Goal: Information Seeking & Learning: Find contact information

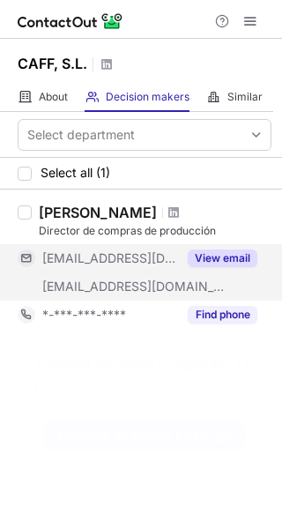
click at [221, 251] on button "View email" at bounding box center [223, 258] width 70 height 18
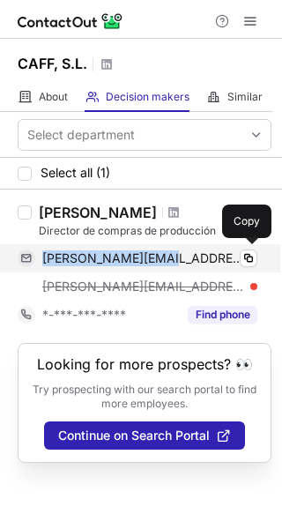
drag, startPoint x: 42, startPoint y: 249, endPoint x: 160, endPoint y: 249, distance: 118.1
click at [160, 249] on div "enrique@caffsl.com Verified Copy" at bounding box center [138, 258] width 240 height 28
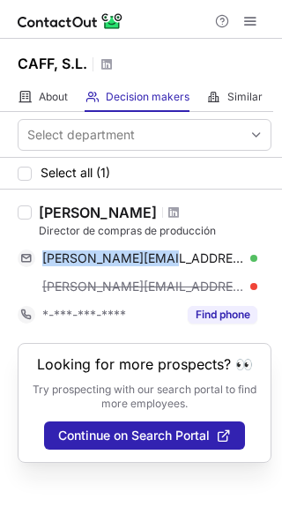
copy span "enrique@caffsl.com"
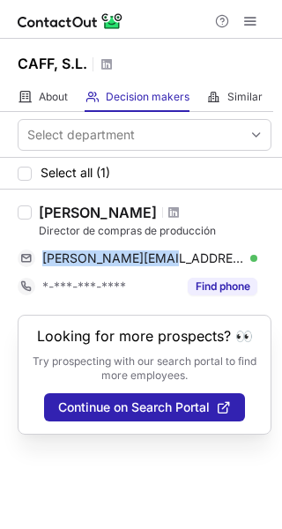
drag, startPoint x: 39, startPoint y: 209, endPoint x: 138, endPoint y: 203, distance: 98.9
click at [138, 203] on div "Enrique Garcia Director de compras de producción enrique@caffsl.com Verified Co…" at bounding box center [141, 252] width 282 height 125
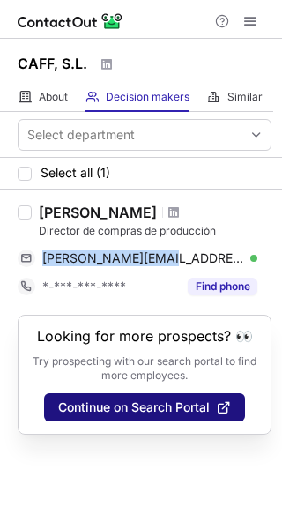
copy div "Enrique Garcia"
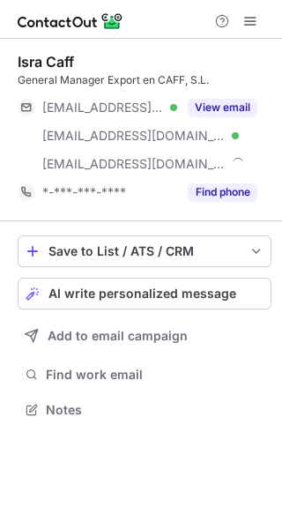
scroll to position [398, 282]
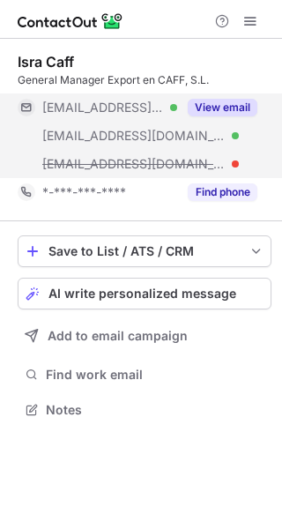
click at [214, 104] on button "View email" at bounding box center [223, 108] width 70 height 18
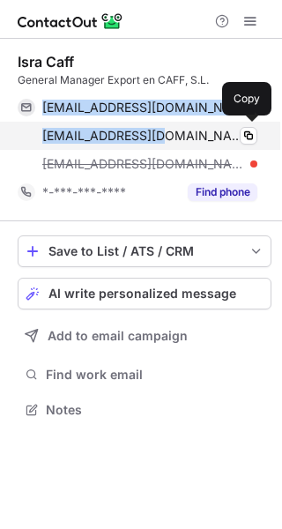
drag, startPoint x: 44, startPoint y: 105, endPoint x: 152, endPoint y: 138, distance: 112.4
click at [152, 138] on div "export@caffsa.es Verified Copy export@caffsl.com Verified Copy isra@caff.es" at bounding box center [138, 135] width 240 height 85
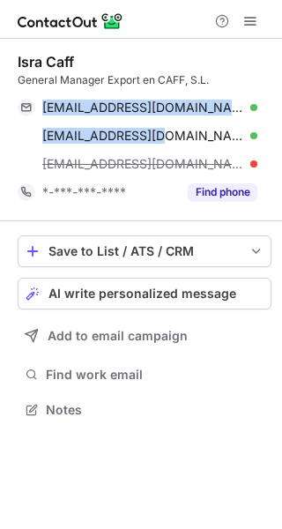
copy div "export@caffsa.es Verified Copy export@caffsl.com"
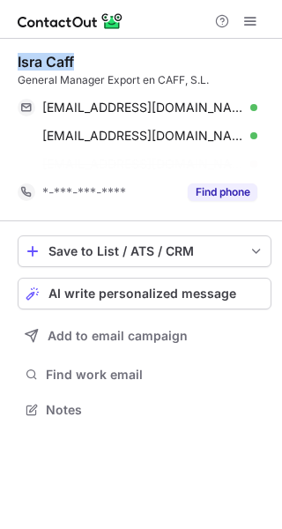
drag, startPoint x: 11, startPoint y: 57, endPoint x: 81, endPoint y: 58, distance: 70.5
click at [81, 58] on div "Isra Caff General Manager Export en CAFF, S.L. export@caffsa.es Verified Copy e…" at bounding box center [141, 238] width 282 height 398
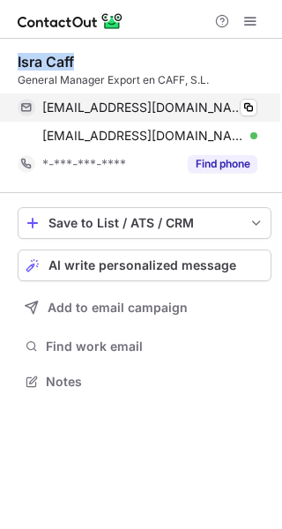
copy div "Isra Caff"
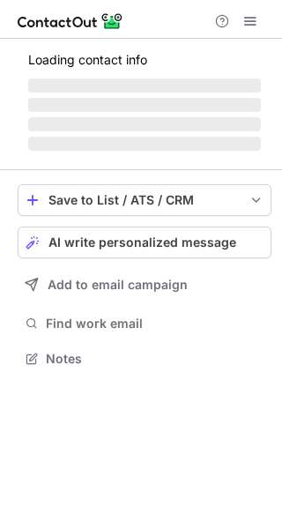
scroll to position [341, 282]
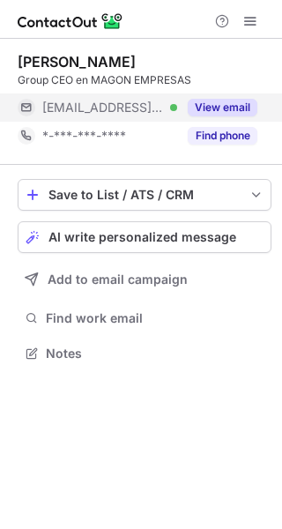
click at [232, 108] on button "View email" at bounding box center [223, 108] width 70 height 18
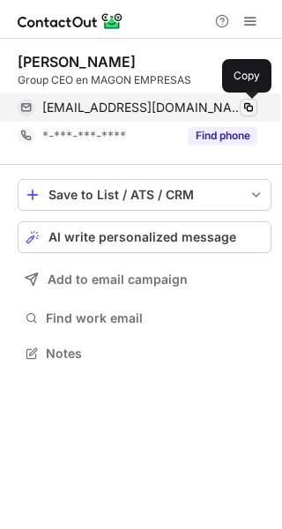
click at [243, 105] on span at bounding box center [249, 107] width 14 height 14
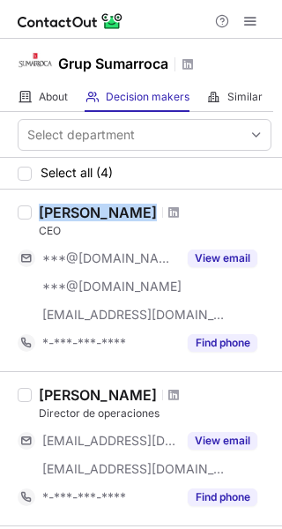
drag, startPoint x: 39, startPoint y: 204, endPoint x: 145, endPoint y: 204, distance: 106.7
click at [145, 204] on div "[PERSON_NAME]" at bounding box center [155, 213] width 233 height 18
copy div "[PERSON_NAME]"
click at [168, 217] on span at bounding box center [173, 212] width 11 height 14
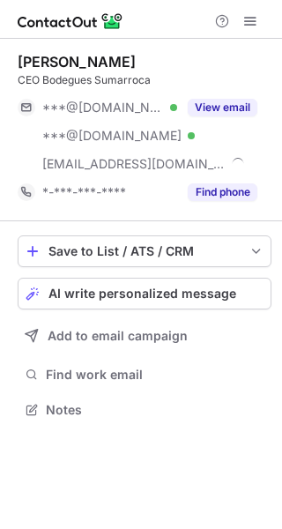
scroll to position [398, 282]
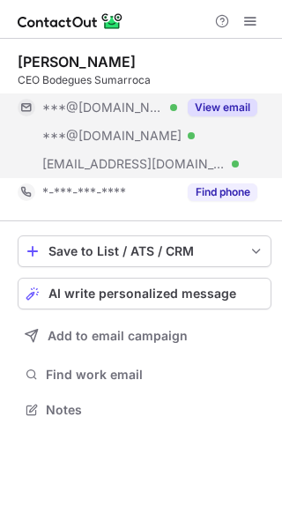
click at [214, 99] on button "View email" at bounding box center [223, 108] width 70 height 18
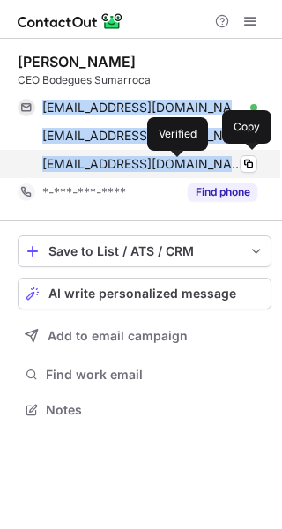
drag, startPoint x: 43, startPoint y: 102, endPoint x: 178, endPoint y: 164, distance: 148.3
click at [178, 164] on div "[EMAIL_ADDRESS][DOMAIN_NAME] Verified Copy [EMAIL_ADDRESS][DOMAIN_NAME] Verifie…" at bounding box center [138, 135] width 240 height 85
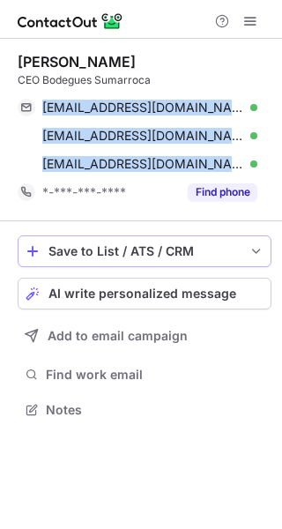
copy div "[EMAIL_ADDRESS][DOMAIN_NAME] Verified Copy [EMAIL_ADDRESS][DOMAIN_NAME] Verifie…"
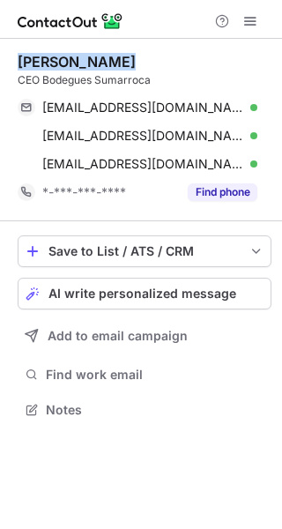
drag, startPoint x: 21, startPoint y: 64, endPoint x: 139, endPoint y: 70, distance: 118.2
click at [139, 64] on div "[PERSON_NAME]" at bounding box center [145, 62] width 254 height 18
copy div "[PERSON_NAME]"
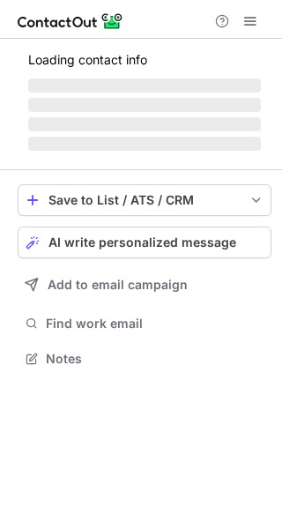
scroll to position [357, 282]
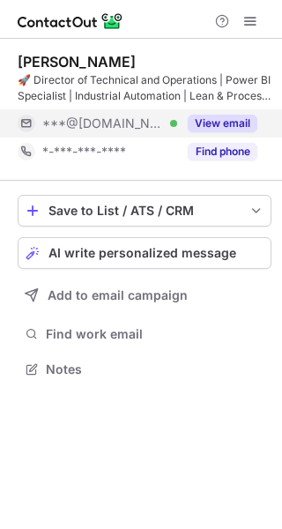
click at [227, 122] on button "View email" at bounding box center [223, 124] width 70 height 18
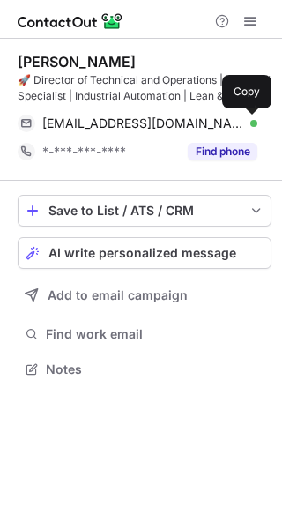
drag, startPoint x: 243, startPoint y: 128, endPoint x: 251, endPoint y: 171, distance: 43.9
click at [245, 128] on span at bounding box center [249, 123] width 14 height 14
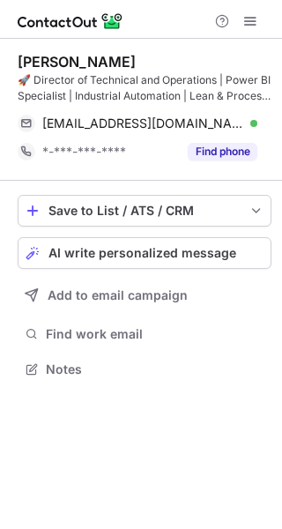
drag, startPoint x: 11, startPoint y: 60, endPoint x: 205, endPoint y: 66, distance: 194.9
click at [205, 66] on div "Laura Arlandis Domenech 🚀 Director of Technical and Operations | Power BI Speci…" at bounding box center [141, 217] width 282 height 357
copy div "Laura Arlandis Domenech"
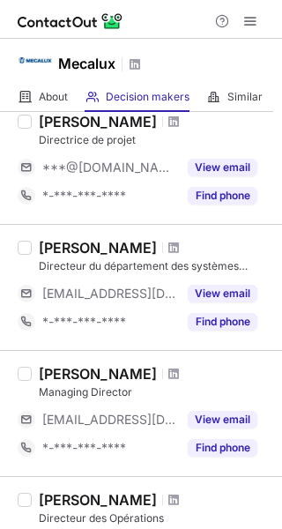
scroll to position [213, 0]
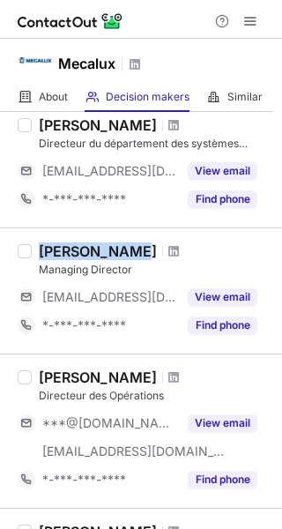
drag, startPoint x: 33, startPoint y: 251, endPoint x: 135, endPoint y: 246, distance: 102.4
click at [135, 246] on div "[PERSON_NAME] Managing Director [EMAIL_ADDRESS][DOMAIN_NAME] View email *-***-*…" at bounding box center [152, 290] width 240 height 97
copy div "[PERSON_NAME]"
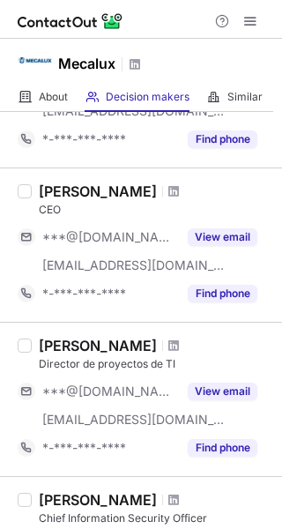
scroll to position [561, 0]
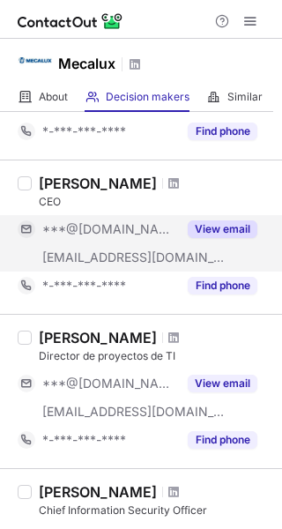
click at [205, 231] on button "View email" at bounding box center [223, 229] width 70 height 18
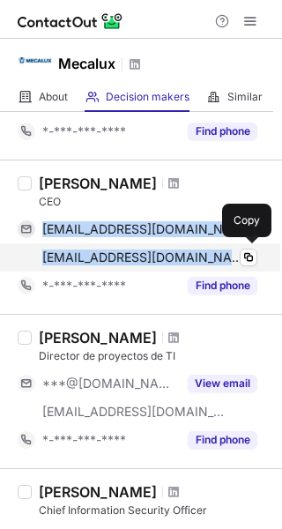
drag, startPoint x: 40, startPoint y: 220, endPoint x: 182, endPoint y: 266, distance: 150.0
click at [182, 266] on div "javiercarrillolostao@gmail.com Verified Copy jcarrillo@mecalux.com Verified Copy" at bounding box center [138, 243] width 240 height 56
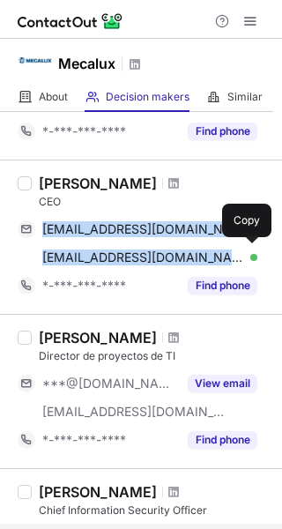
copy div "javiercarrillolostao@gmail.com Verified Copy jcarrillo@mecalux.com"
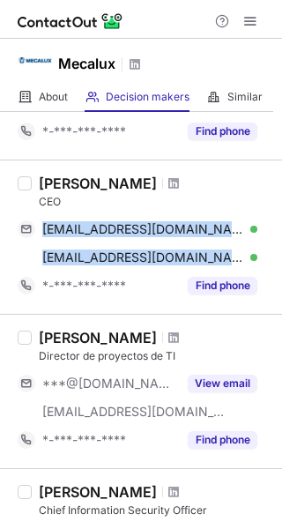
drag, startPoint x: 33, startPoint y: 178, endPoint x: 132, endPoint y: 187, distance: 100.0
click at [132, 187] on div "Javier Carrillo CEO javiercarrillolostao@gmail.com Verified Copy jcarrillo@meca…" at bounding box center [152, 237] width 240 height 125
copy div "Javier Carrillo"
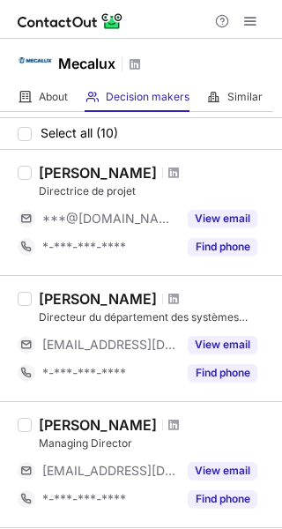
scroll to position [0, 0]
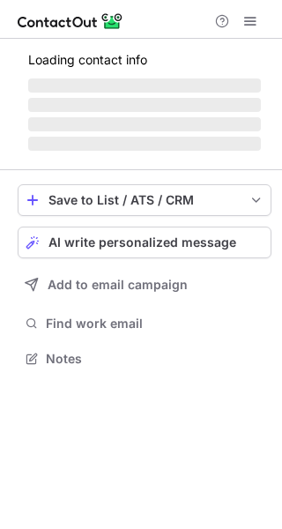
scroll to position [341, 282]
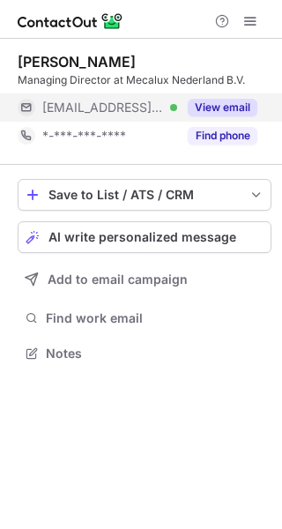
click at [193, 112] on button "View email" at bounding box center [223, 108] width 70 height 18
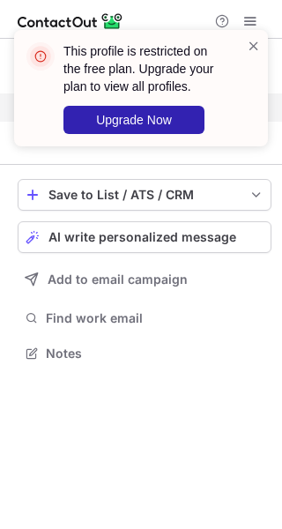
click at [243, 41] on div "This profile is restricted on the free plan. Upgrade your plan to view all prof…" at bounding box center [134, 88] width 226 height 102
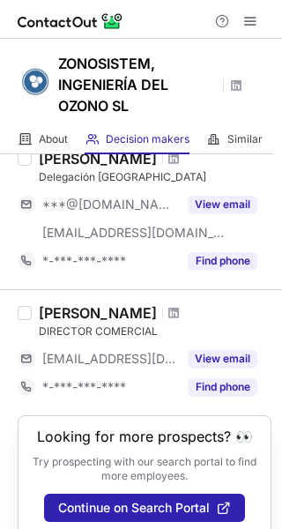
scroll to position [133, 0]
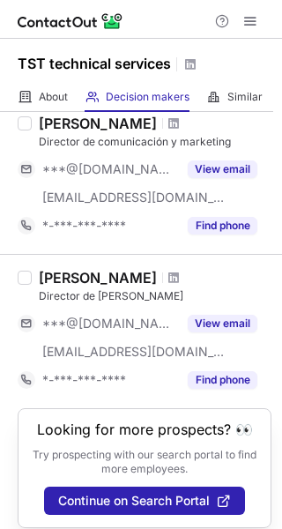
scroll to position [119, 0]
